Goal: Task Accomplishment & Management: Complete application form

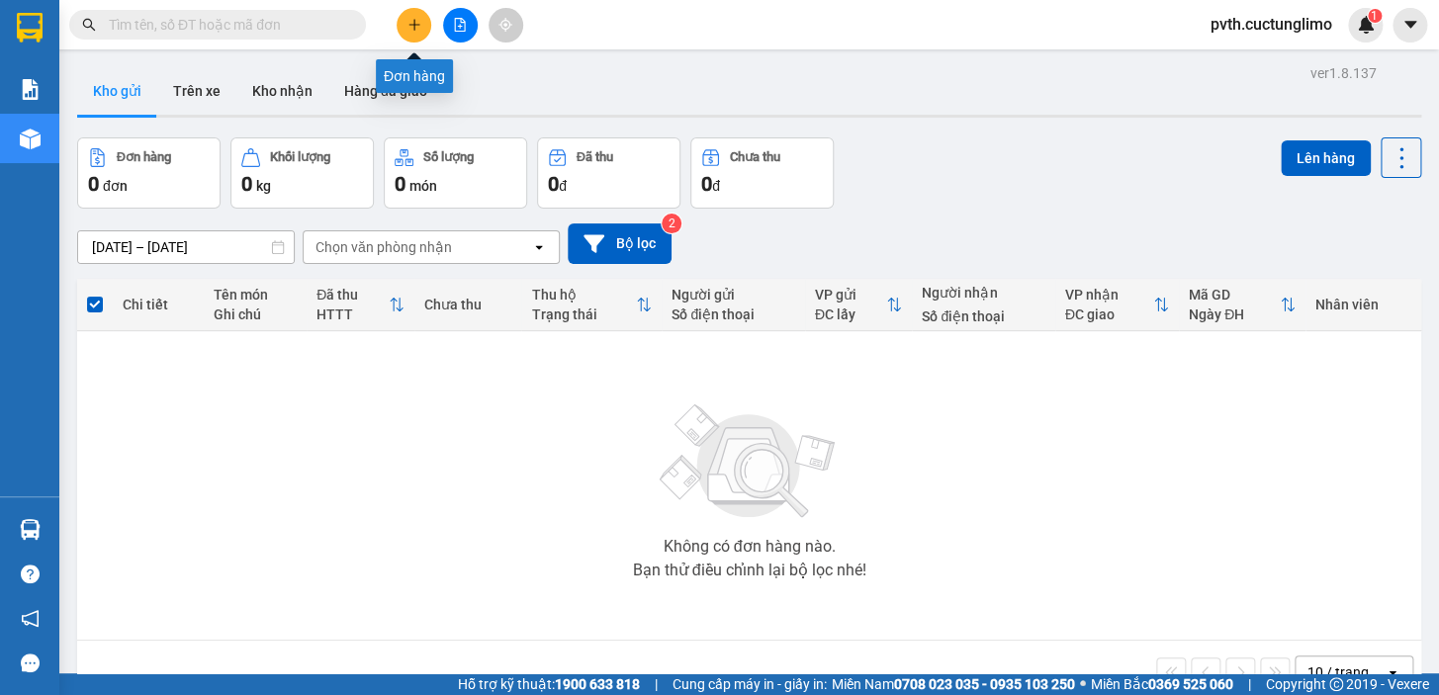
click at [419, 26] on icon "plus" at bounding box center [415, 25] width 14 height 14
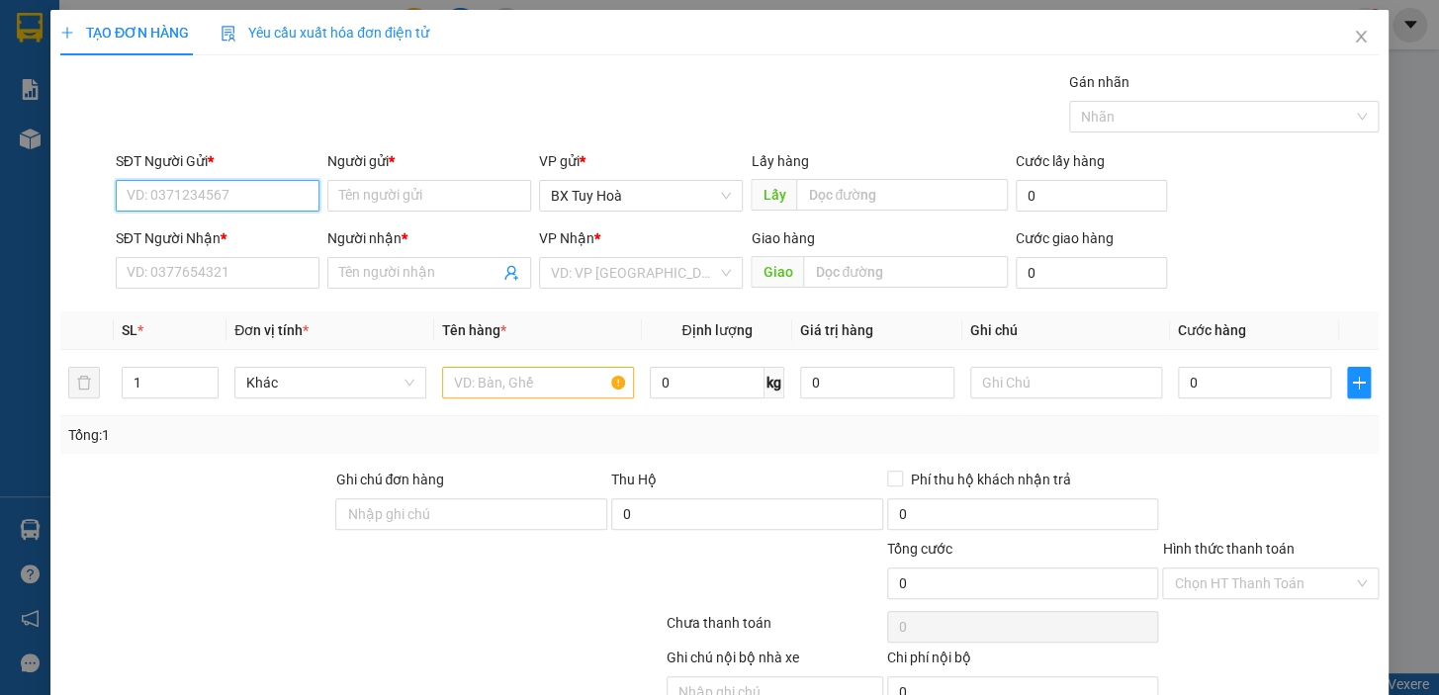
click at [277, 190] on input "SĐT Người Gửi *" at bounding box center [218, 196] width 204 height 32
click at [246, 235] on div "0385345552 - [PERSON_NAME]" at bounding box center [224, 236] width 195 height 22
type input "0385345552"
type input "trinh"
type input "0727918350"
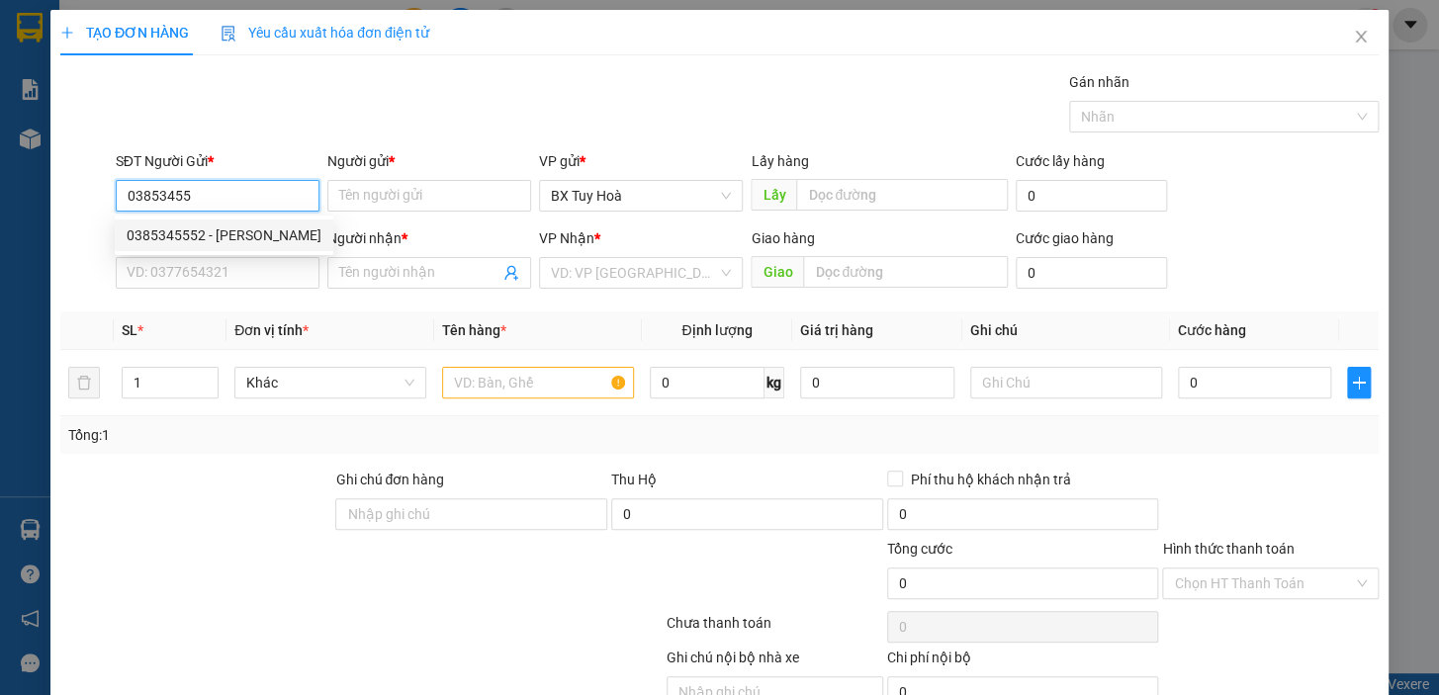
type input "vy"
type input "40.000"
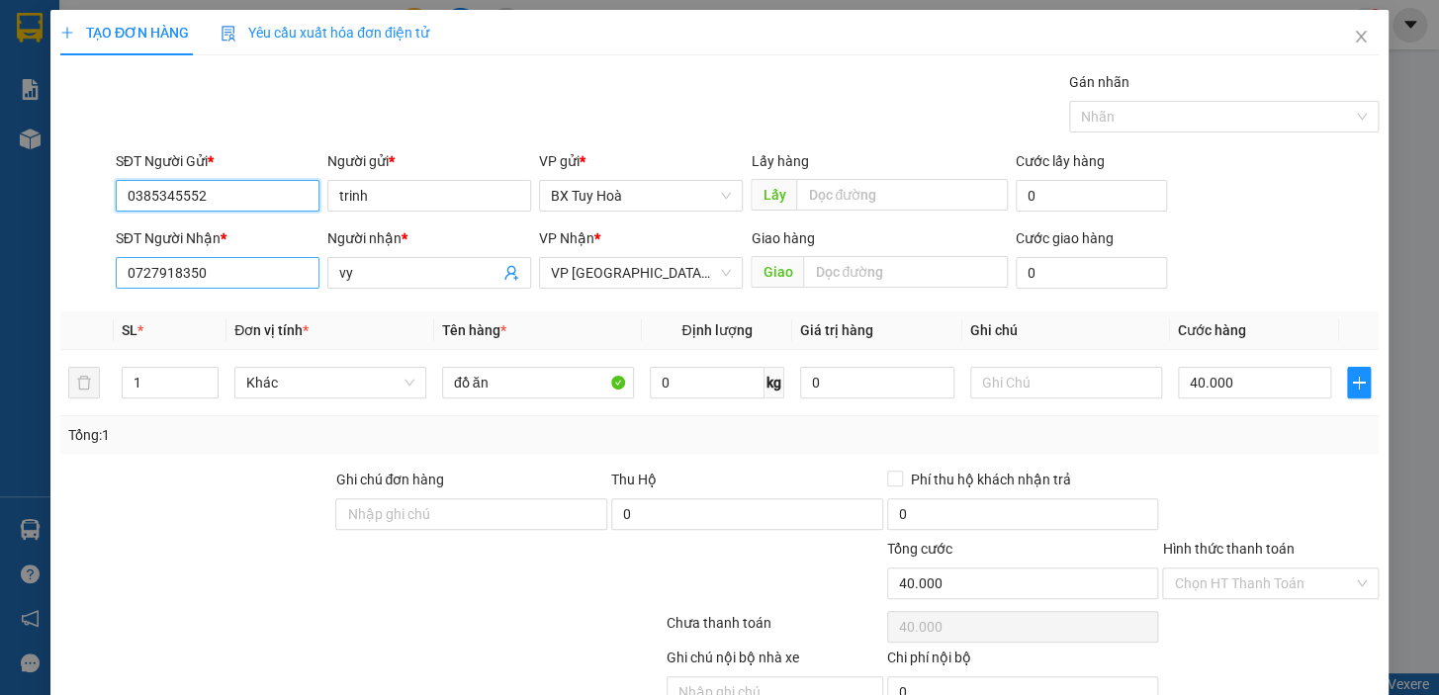
type input "0385345552"
drag, startPoint x: 267, startPoint y: 273, endPoint x: 0, endPoint y: 291, distance: 267.7
click at [0, 291] on div "TẠO ĐƠN HÀNG Yêu cầu xuất hóa đơn điện tử Transit Pickup Surcharge Ids Transit …" at bounding box center [719, 347] width 1439 height 695
type input "0772966554"
click at [235, 320] on div "0772966554 - my" at bounding box center [216, 313] width 178 height 22
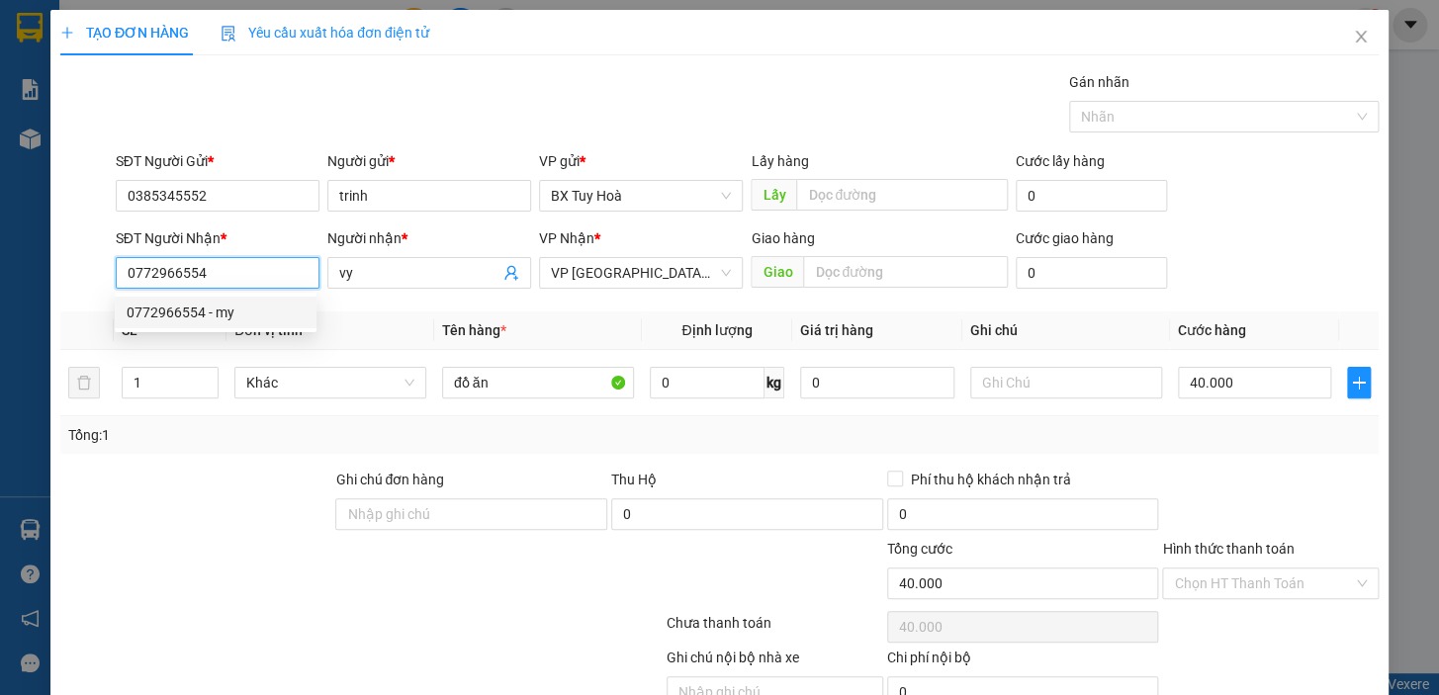
type input "my"
type input "50.000"
type input "0772966554"
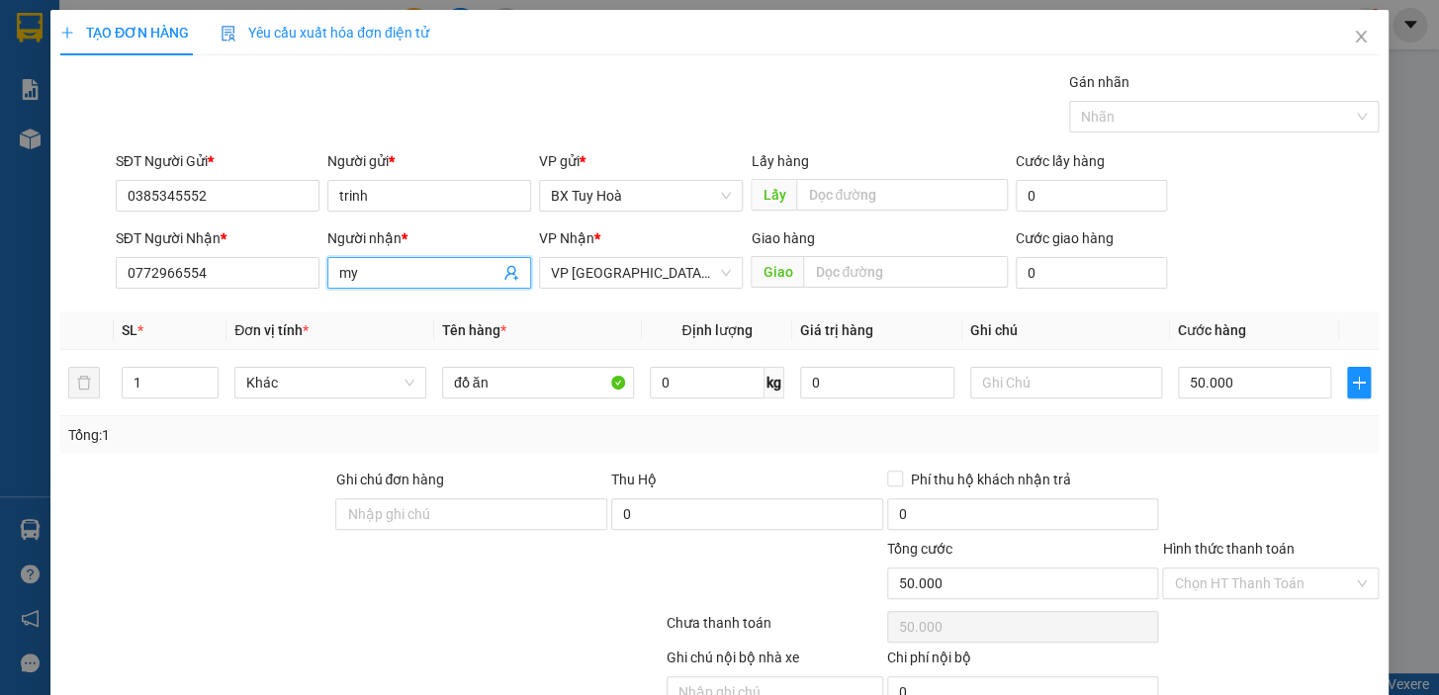
drag, startPoint x: 376, startPoint y: 280, endPoint x: 267, endPoint y: 292, distance: 109.5
click at [267, 292] on div "SĐT Người Nhận * 0772966554 Người nhận * my my VP Nhận * VP [GEOGRAPHIC_DATA] x…" at bounding box center [747, 262] width 1271 height 69
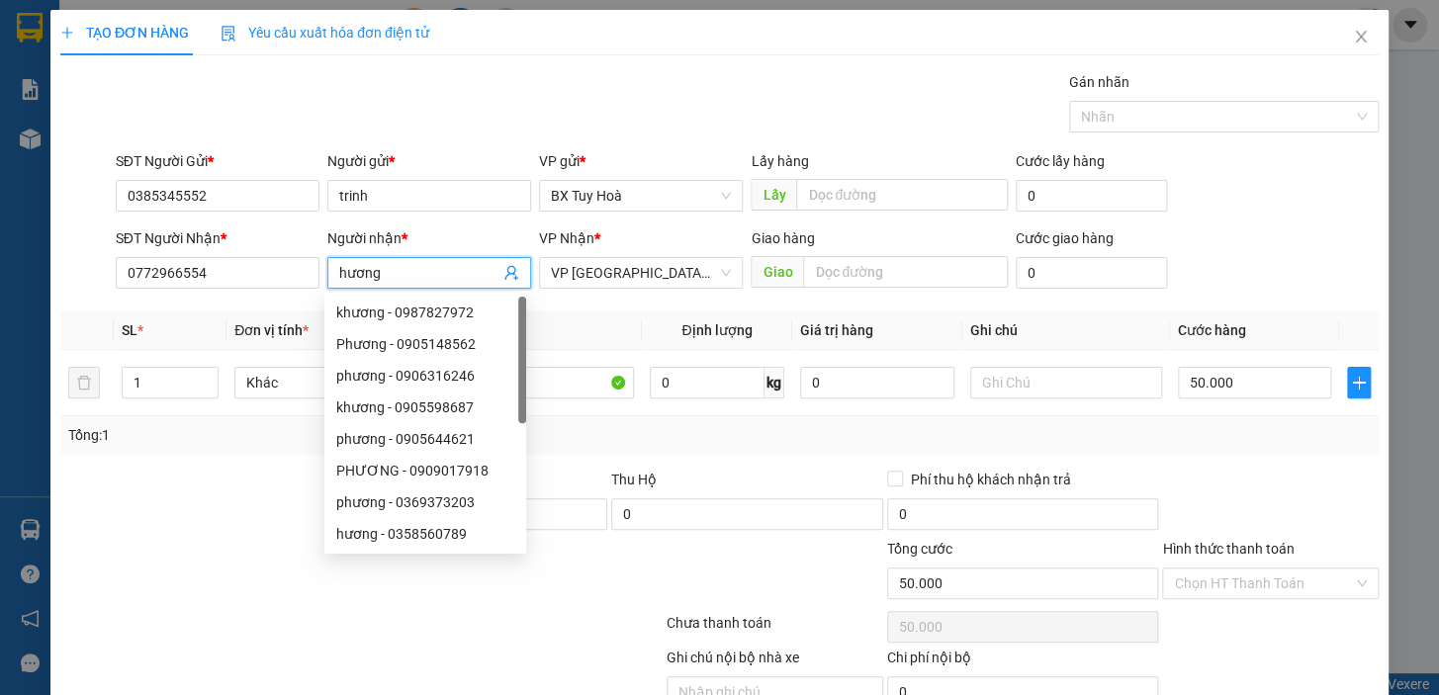
type input "hương"
click at [553, 610] on div at bounding box center [361, 627] width 606 height 40
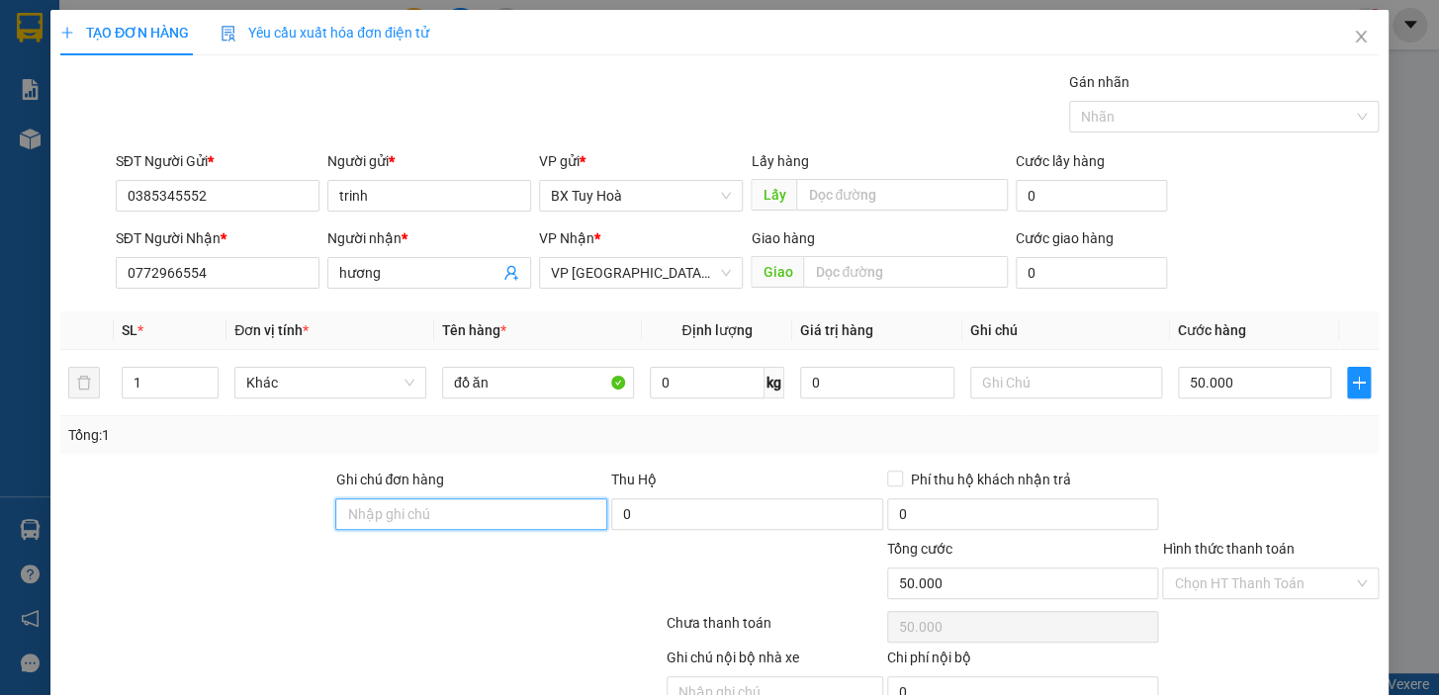
click at [533, 519] on input "Ghi chú đơn hàng" at bounding box center [471, 515] width 272 height 32
type input "d"
type input "đồ dễ vỡ"
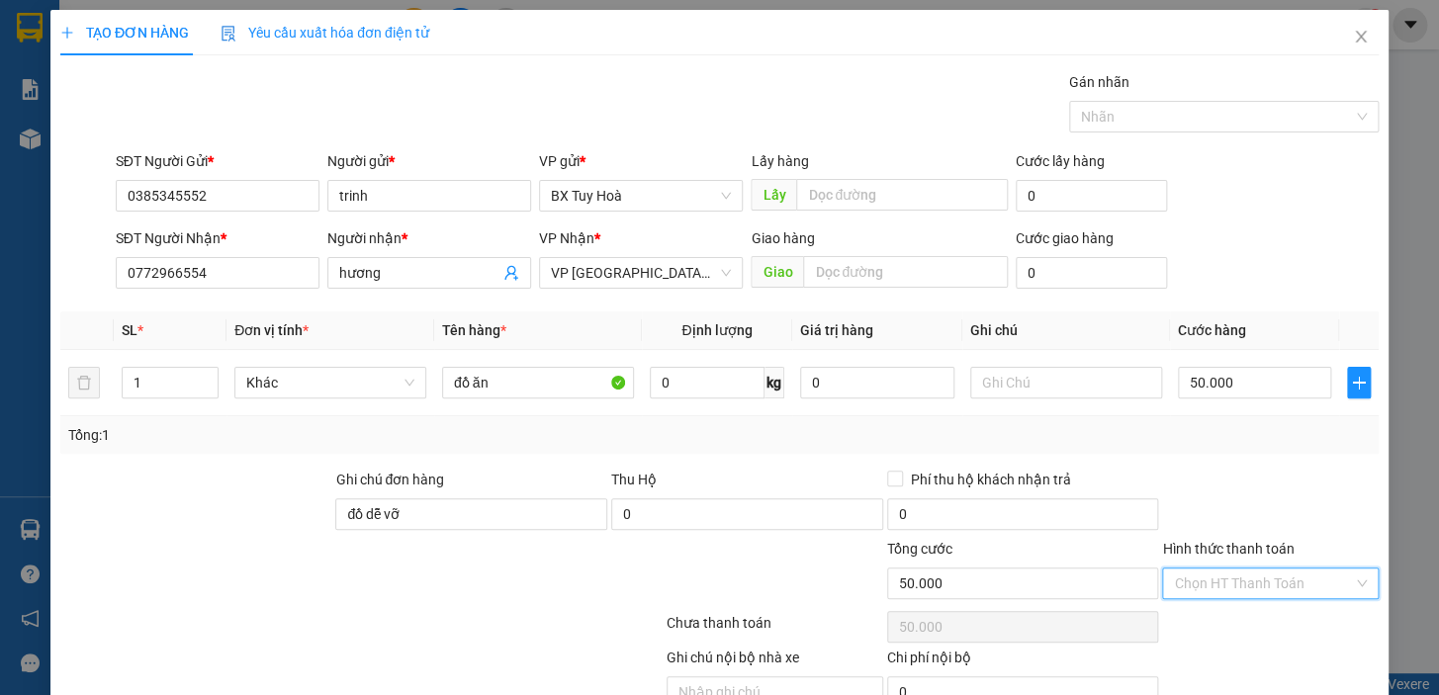
click at [1174, 589] on input "Hình thức thanh toán" at bounding box center [1263, 584] width 179 height 30
click at [1261, 618] on div "Tại văn phòng" at bounding box center [1258, 622] width 191 height 22
type input "0"
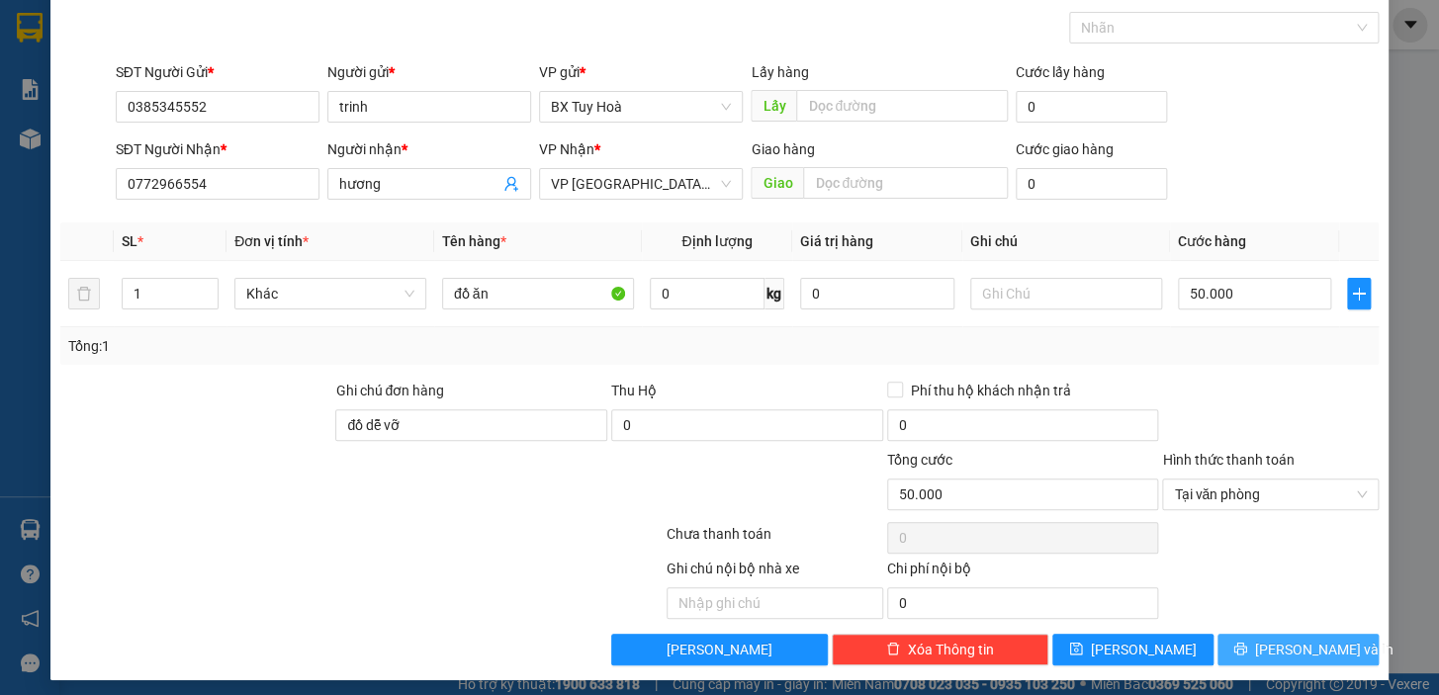
click at [1271, 644] on span "[PERSON_NAME] và In" at bounding box center [1324, 650] width 138 height 22
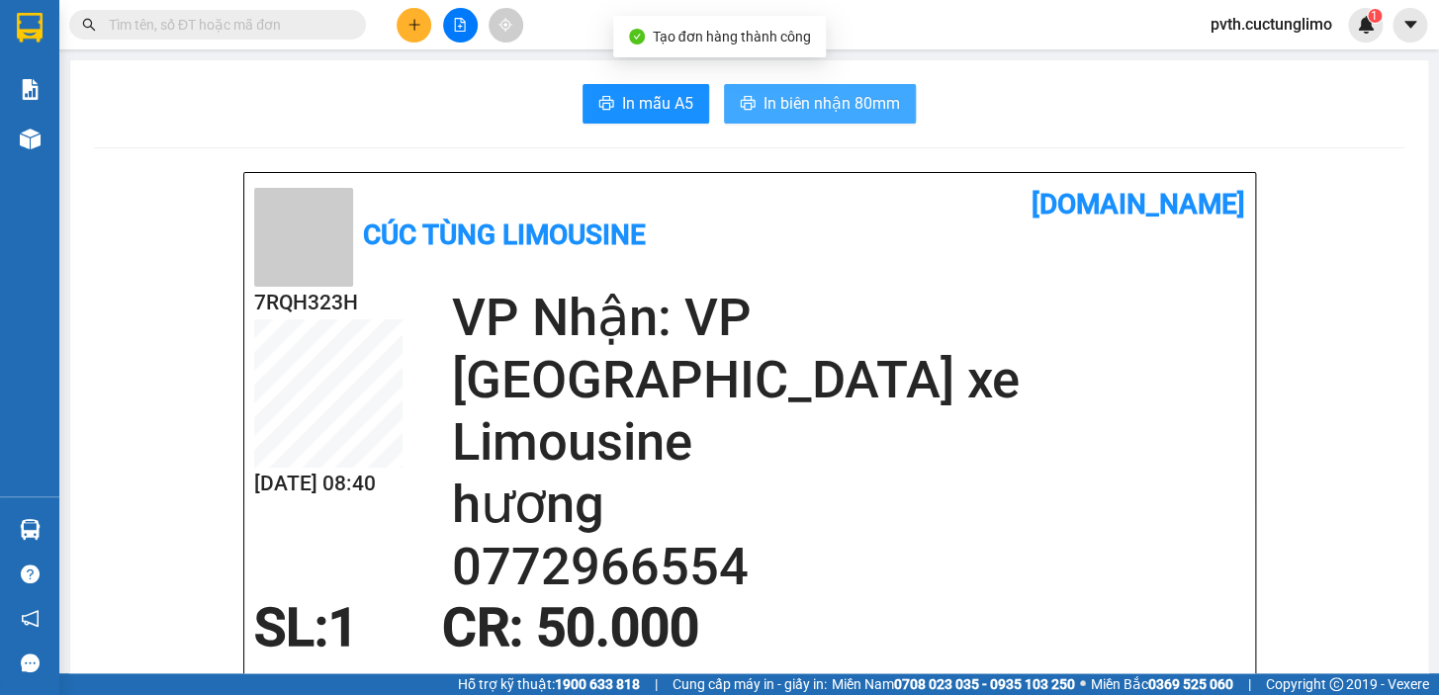
click at [837, 88] on button "In biên nhận 80mm" at bounding box center [820, 104] width 192 height 40
click at [837, 104] on span "In biên nhận 80mm" at bounding box center [832, 103] width 137 height 25
click at [752, 96] on button "In biên nhận 80mm" at bounding box center [820, 104] width 192 height 40
